Goal: Check status: Check status

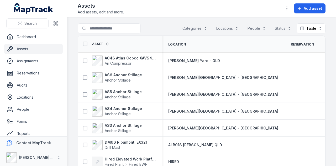
scroll to position [30, 0]
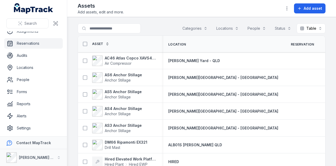
click at [49, 42] on link "Reservations" at bounding box center [33, 43] width 59 height 11
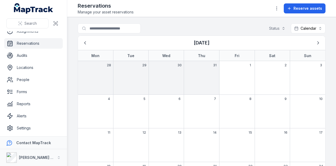
scroll to position [69, 0]
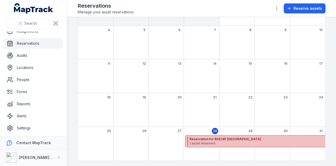
click at [234, 141] on span "1 asset reserved" at bounding box center [304, 143] width 228 height 4
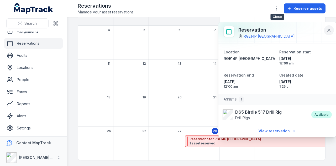
click at [330, 30] on icon at bounding box center [329, 30] width 3 height 3
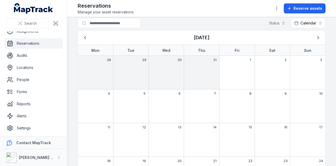
scroll to position [0, 0]
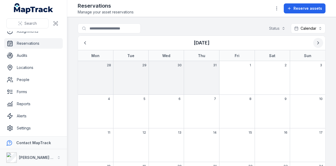
click at [316, 43] on icon "Next" at bounding box center [318, 42] width 5 height 5
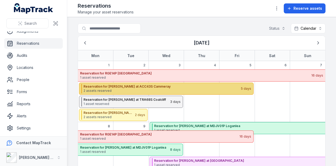
click at [156, 84] on strong "Reservation for [PERSON_NAME] at ACC43S Cammeray" at bounding box center [162, 86] width 157 height 4
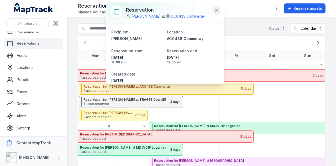
click at [216, 11] on icon at bounding box center [217, 10] width 3 height 3
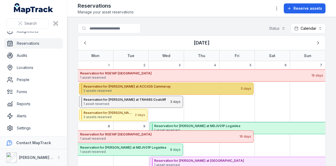
click at [145, 87] on strong "Reservation for [PERSON_NAME] at ACC43S Cammeray" at bounding box center [162, 86] width 157 height 4
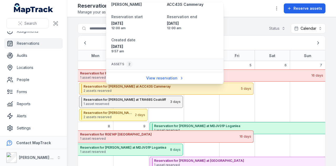
click at [253, 26] on div "Search for reservations Status Calendar ********" at bounding box center [202, 29] width 248 height 12
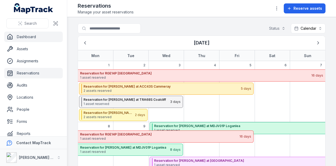
click at [42, 35] on link "Dashboard" at bounding box center [33, 37] width 59 height 11
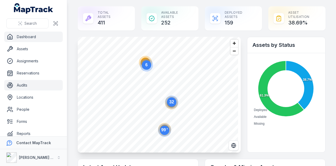
scroll to position [30, 0]
